Goal: Task Accomplishment & Management: Manage account settings

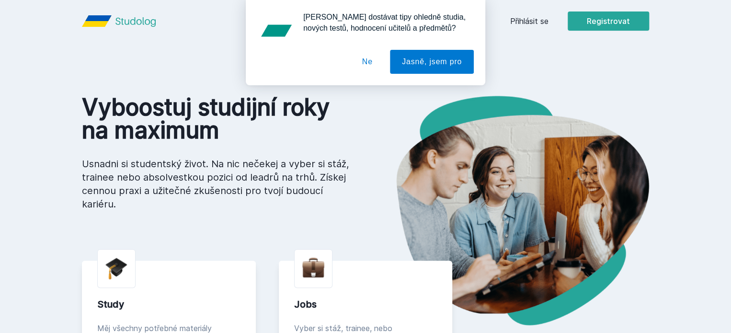
click at [366, 63] on button "Ne" at bounding box center [367, 62] width 34 height 24
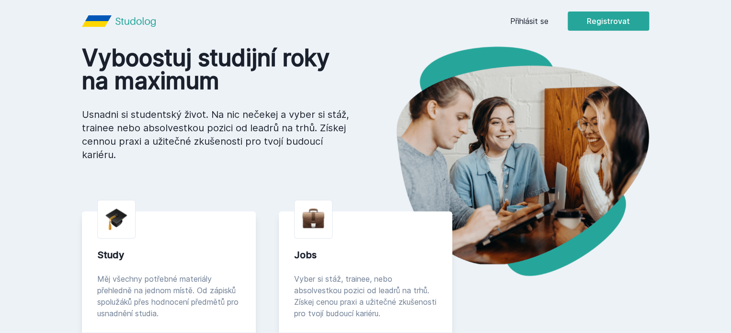
scroll to position [48, 0]
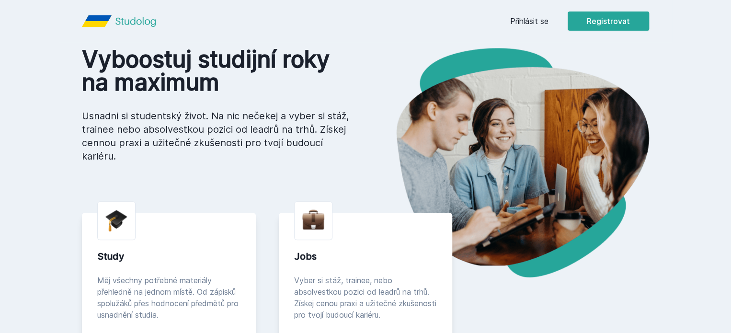
click at [549, 21] on link "Přihlásit se" at bounding box center [529, 20] width 38 height 11
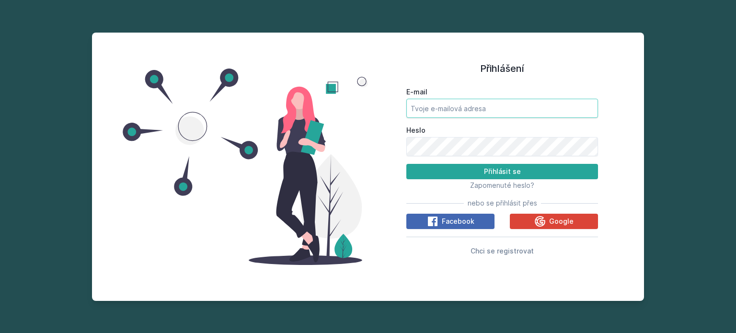
type input "[EMAIL_ADDRESS][DOMAIN_NAME]"
click at [460, 114] on input "[EMAIL_ADDRESS][DOMAIN_NAME]" at bounding box center [502, 108] width 192 height 19
click at [609, 103] on div "Přihlášení E-mail [EMAIL_ADDRESS][DOMAIN_NAME] Heslo Přihlásit se Zapomenuté he…" at bounding box center [502, 166] width 268 height 245
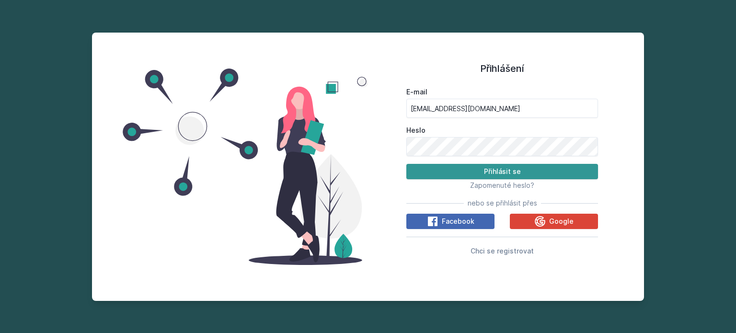
click at [531, 171] on button "Přihlásit se" at bounding box center [502, 171] width 192 height 15
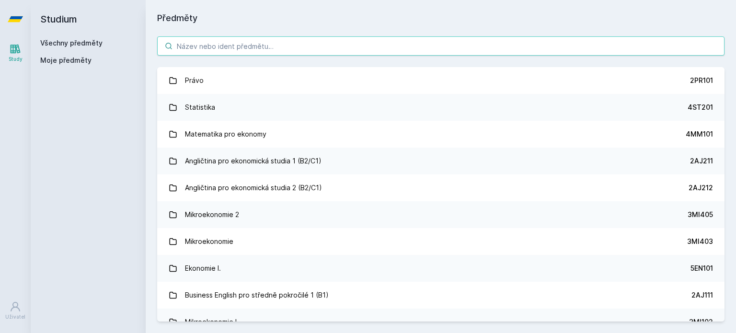
click at [237, 40] on input "search" at bounding box center [440, 45] width 567 height 19
click at [215, 41] on input "search" at bounding box center [440, 45] width 567 height 19
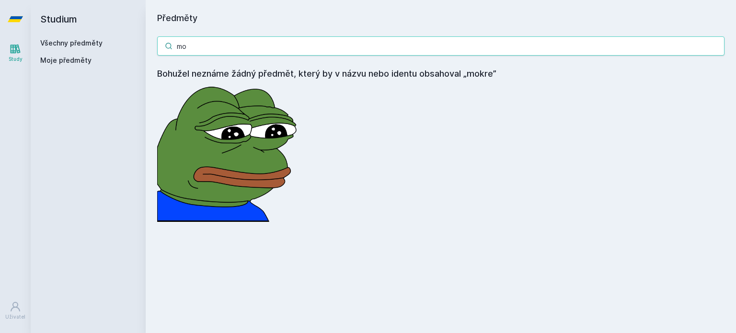
type input "m"
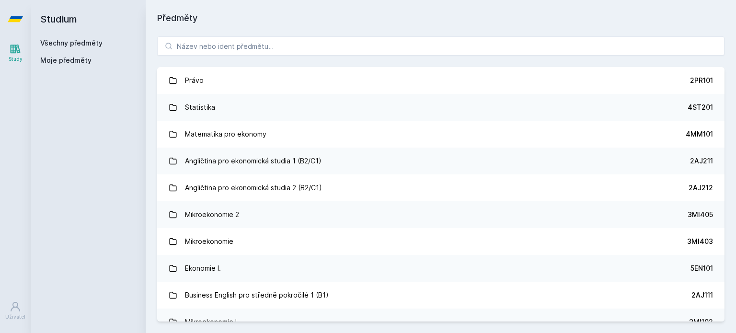
click at [78, 64] on span "Moje předměty" at bounding box center [65, 61] width 51 height 10
click at [78, 58] on span "Moje předměty" at bounding box center [65, 61] width 51 height 10
